Goal: Transaction & Acquisition: Purchase product/service

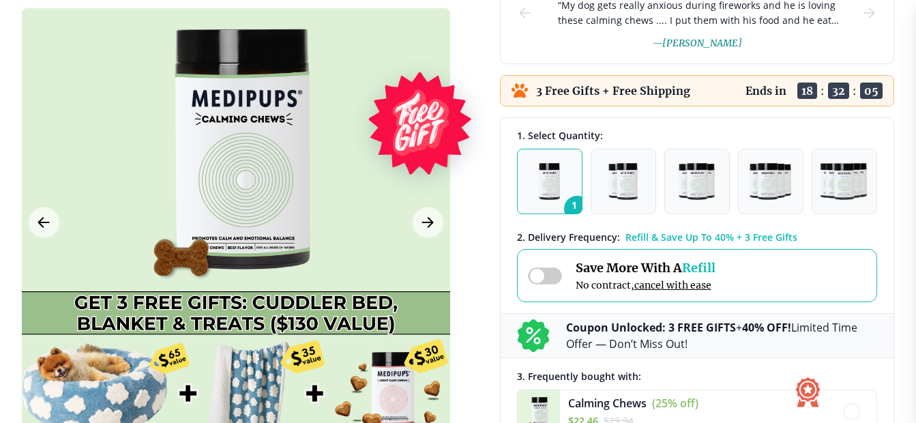
scroll to position [273, 0]
click at [615, 176] on img "button" at bounding box center [622, 180] width 29 height 37
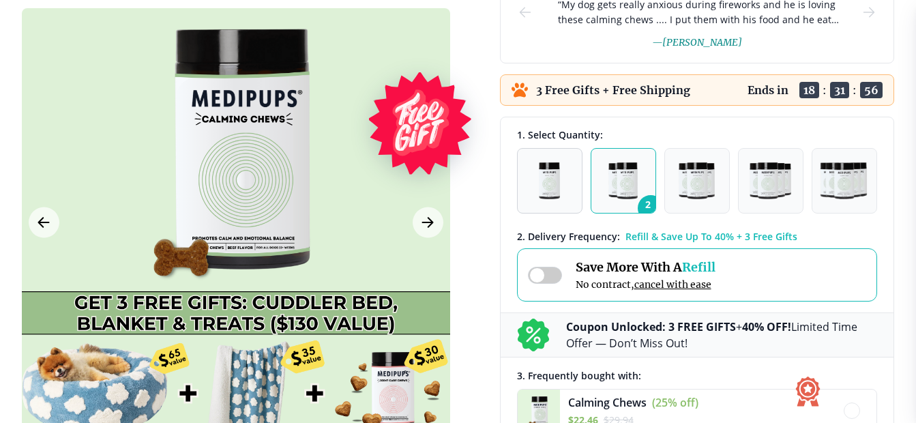
click at [563, 184] on button "1" at bounding box center [549, 180] width 65 height 65
click at [630, 192] on img "button" at bounding box center [622, 180] width 29 height 37
click at [567, 196] on button "1" at bounding box center [549, 180] width 65 height 65
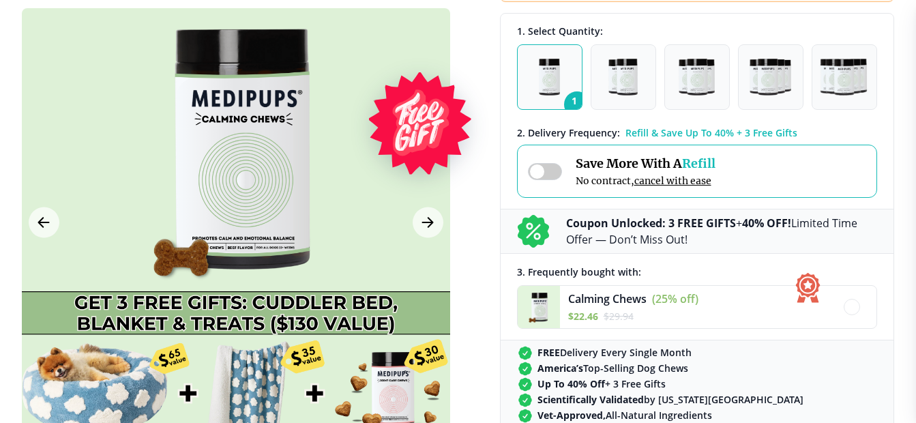
scroll to position [341, 0]
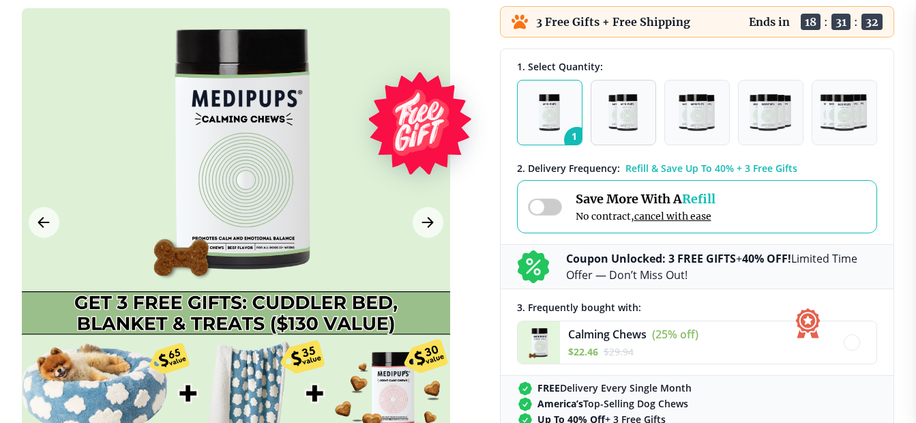
click at [634, 110] on img "button" at bounding box center [622, 112] width 29 height 37
click at [544, 205] on span at bounding box center [545, 206] width 34 height 17
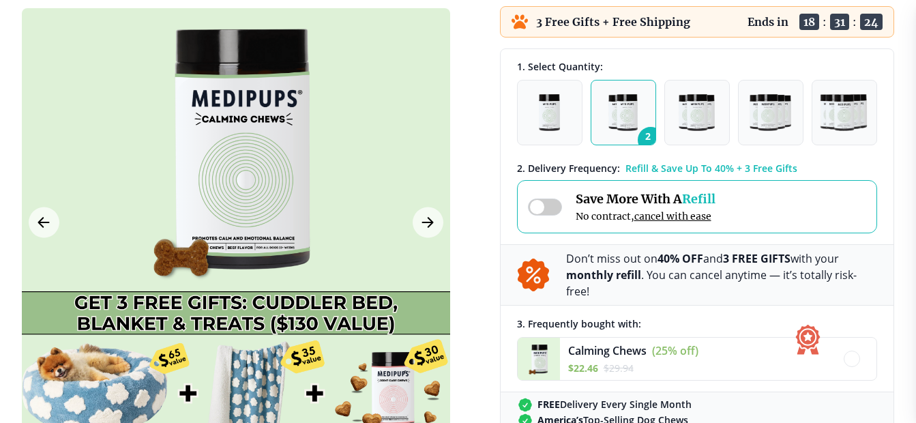
click at [551, 207] on span at bounding box center [545, 206] width 34 height 17
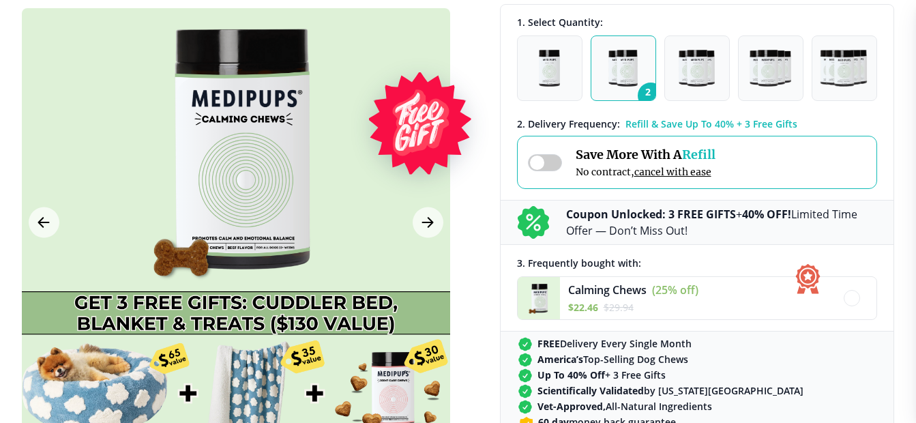
scroll to position [409, 0]
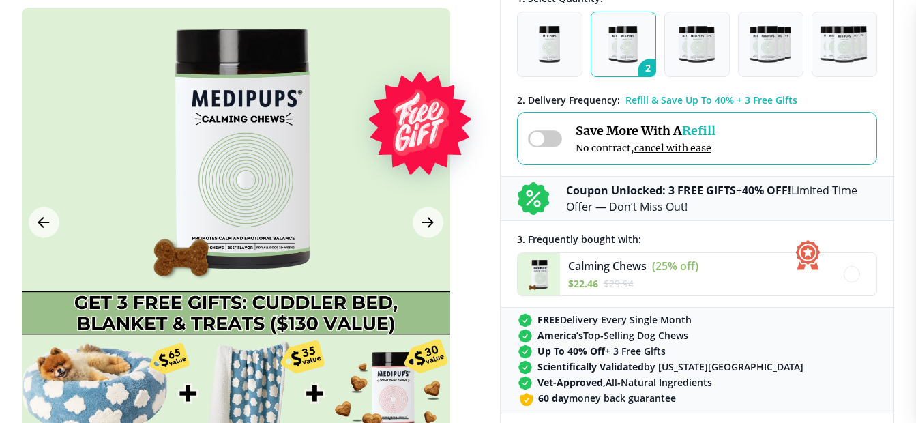
click at [707, 131] on span "Refill" at bounding box center [698, 131] width 33 height 16
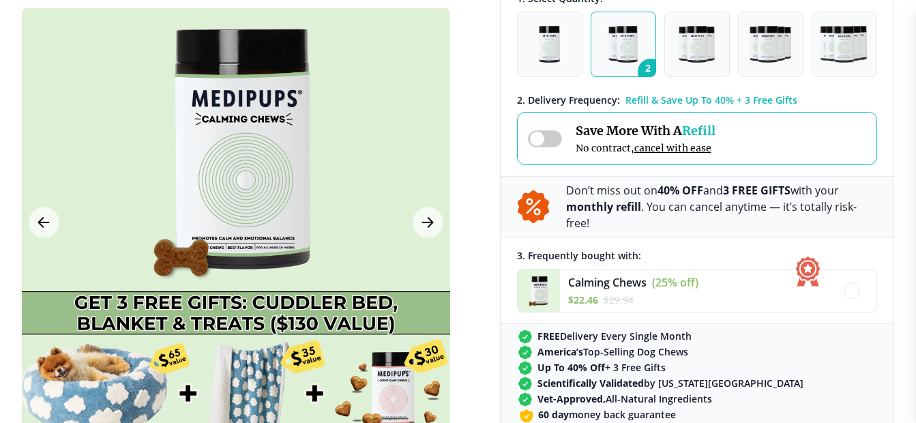
click at [707, 131] on span "Refill" at bounding box center [698, 131] width 33 height 16
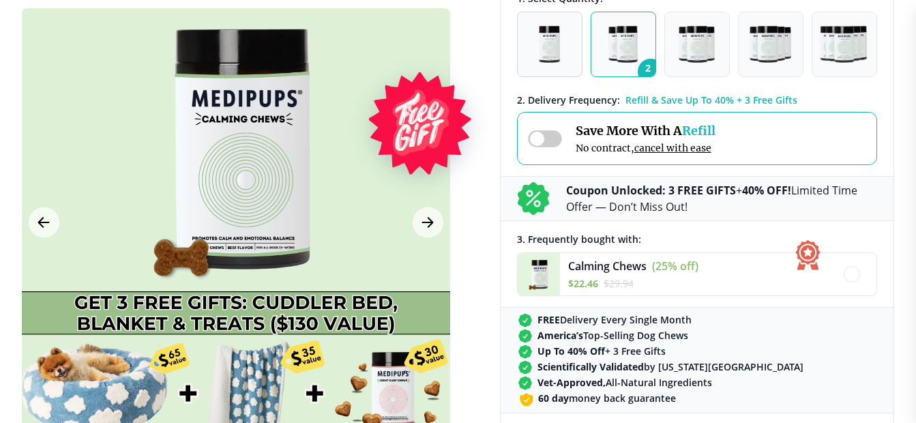
click at [559, 56] on img "button" at bounding box center [549, 44] width 21 height 37
click at [610, 36] on img "button" at bounding box center [622, 44] width 29 height 37
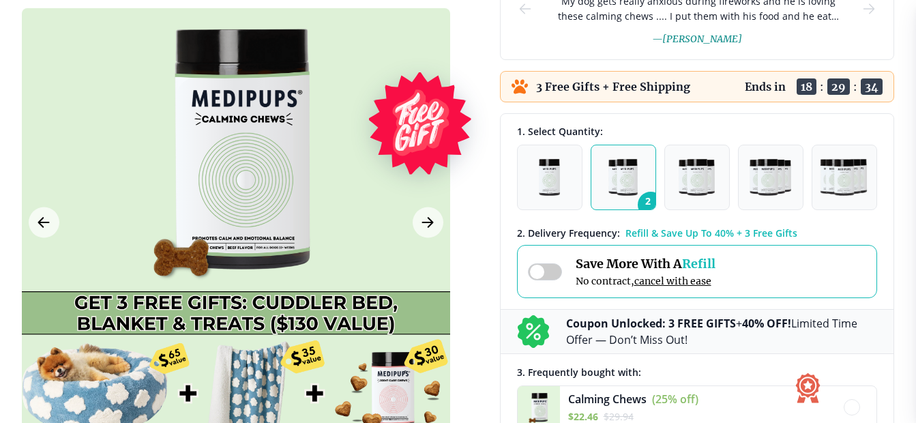
scroll to position [273, 0]
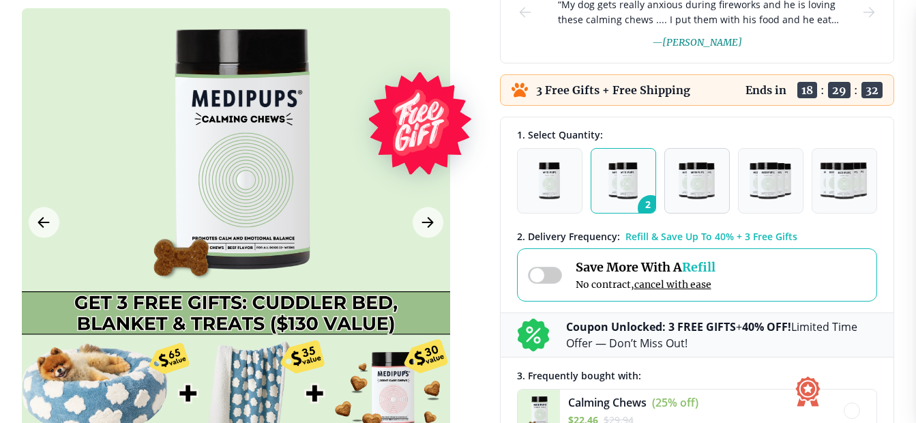
click at [687, 172] on img "button" at bounding box center [696, 180] width 35 height 37
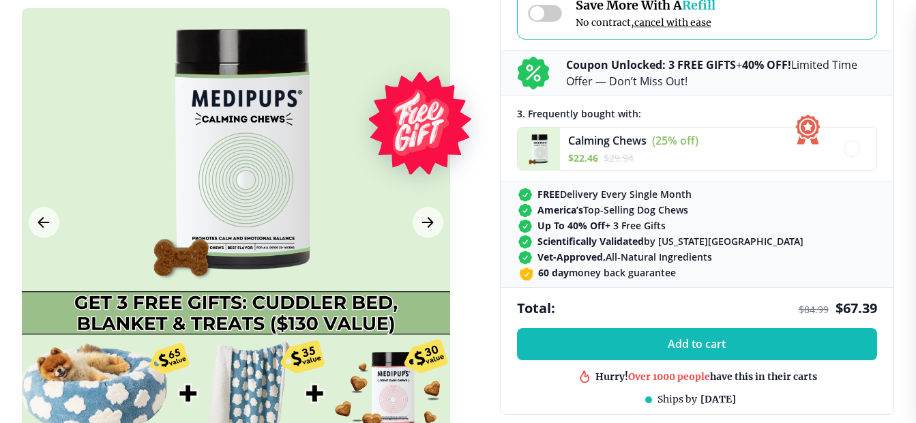
scroll to position [409, 0]
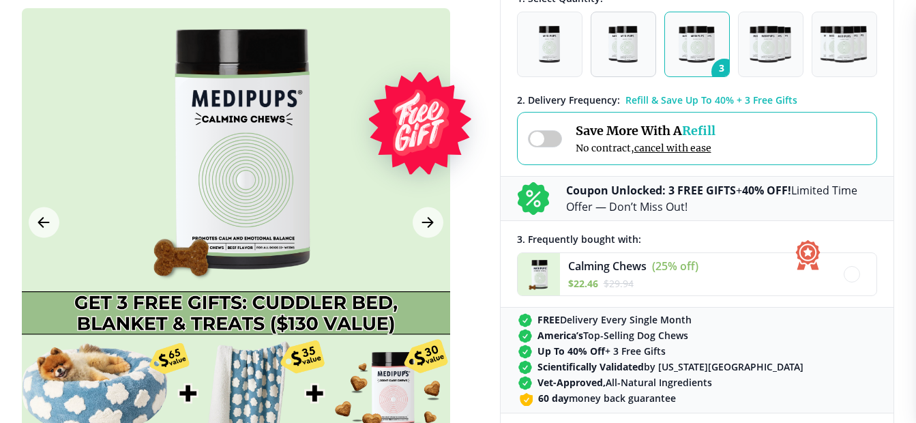
click at [629, 70] on button "2" at bounding box center [623, 44] width 65 height 65
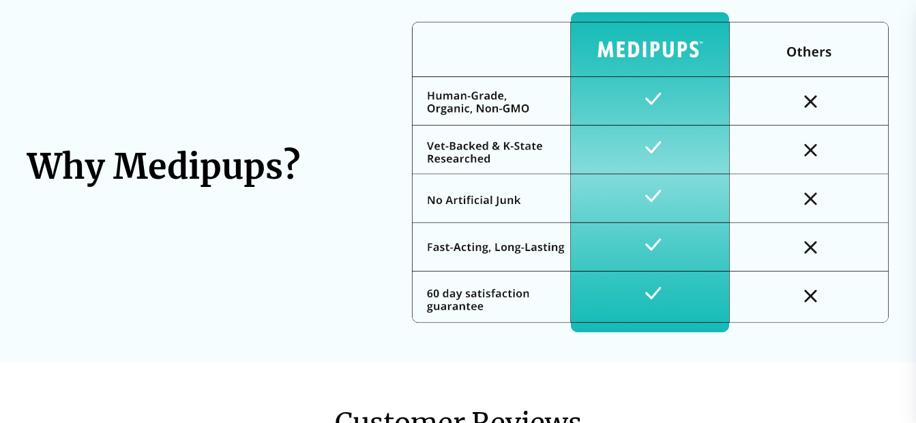
scroll to position [3888, 0]
